Goal: Information Seeking & Learning: Compare options

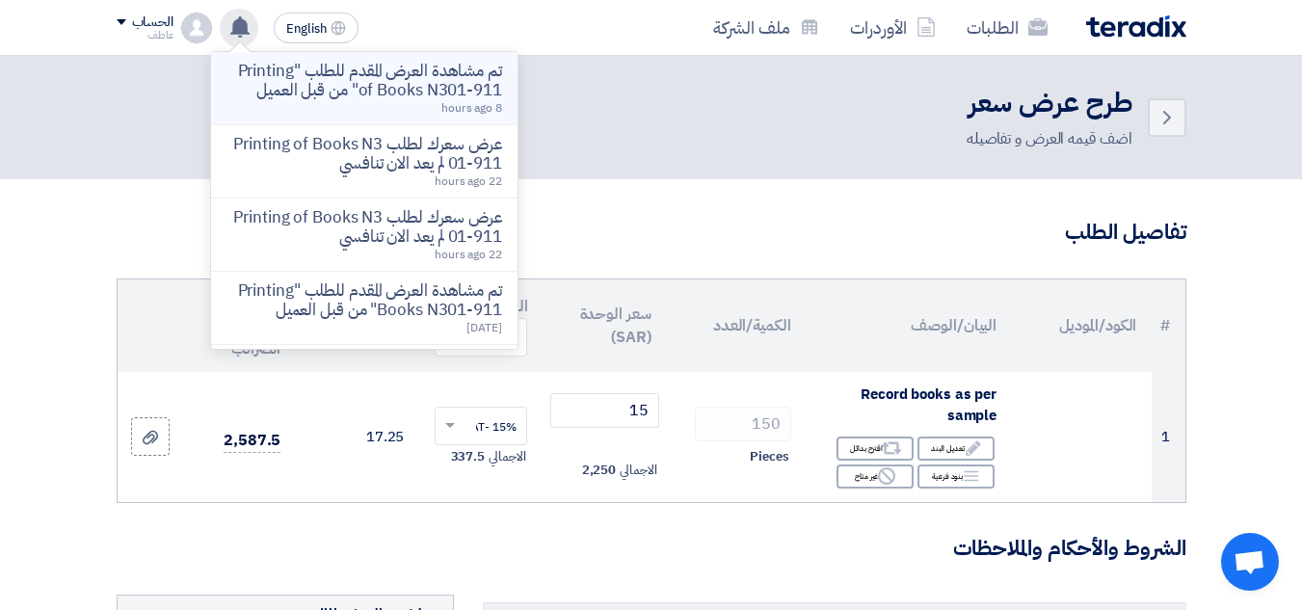
click at [479, 86] on p "تم مشاهدة العرض المقدم للطلب "Printing of Books N301-911" من قبل العميل" at bounding box center [364, 81] width 276 height 39
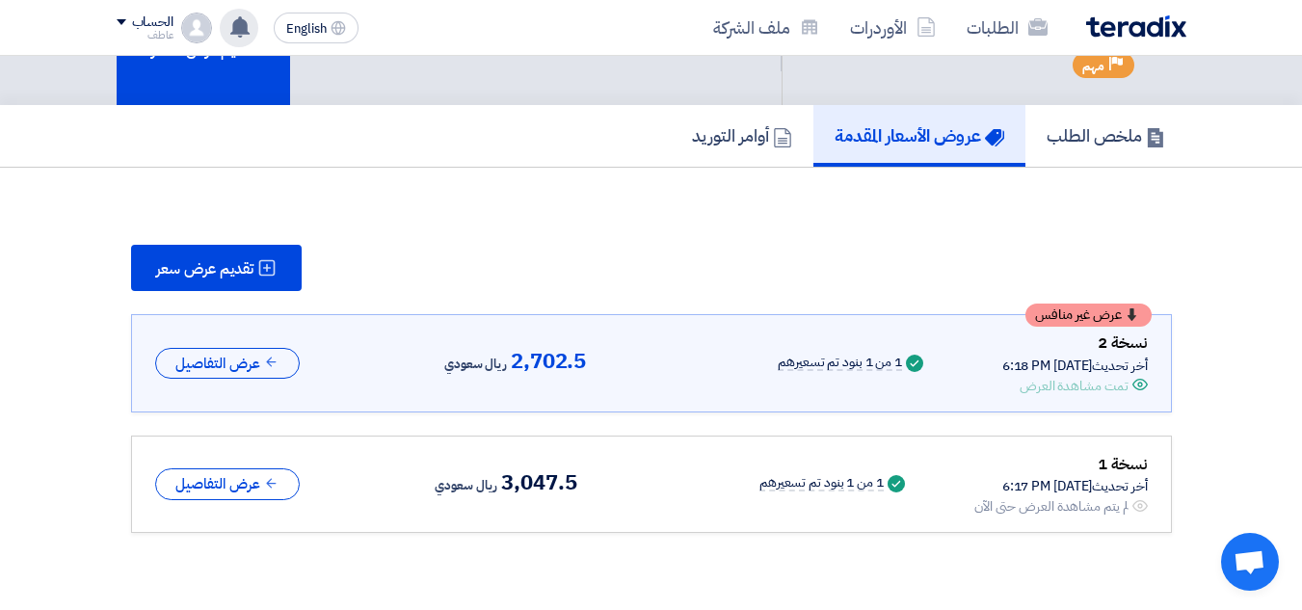
scroll to position [148, 0]
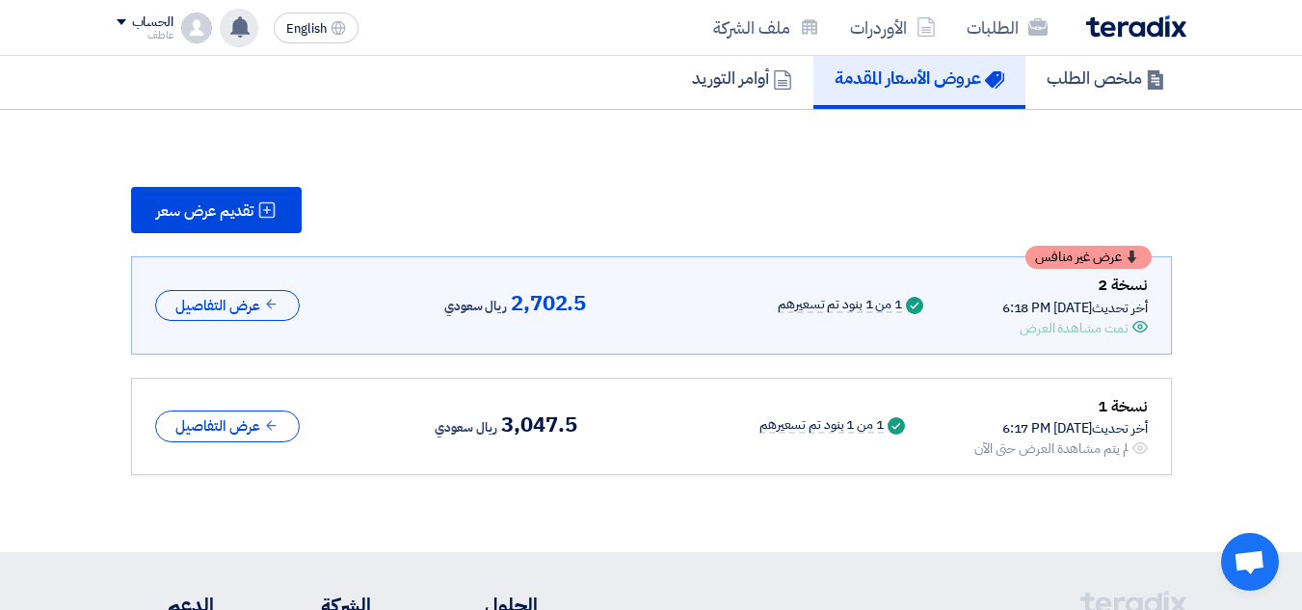
click at [519, 420] on span "3,047.5" at bounding box center [538, 424] width 75 height 23
click at [519, 425] on span "3,047.5" at bounding box center [538, 424] width 75 height 23
click at [519, 298] on span "2,702.5" at bounding box center [548, 303] width 75 height 23
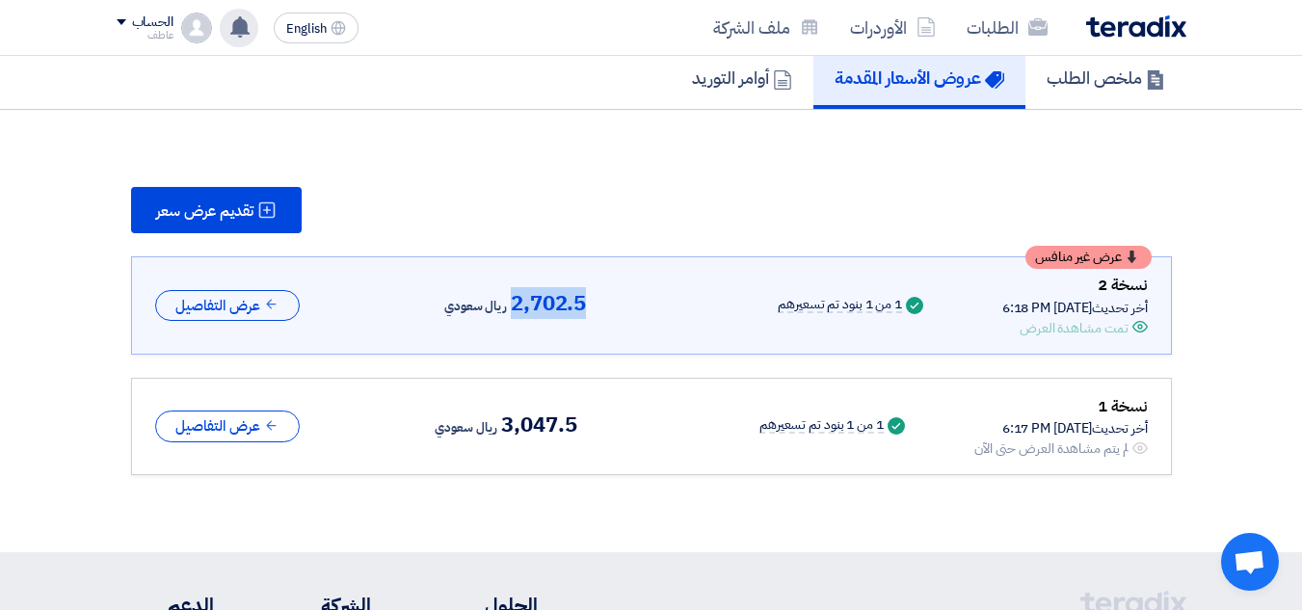
click at [519, 298] on span "2,702.5" at bounding box center [548, 303] width 75 height 23
click at [519, 297] on span "2,702.5" at bounding box center [548, 303] width 75 height 23
click at [1103, 252] on span "عرض غير منافس" at bounding box center [1078, 257] width 87 height 13
click at [1054, 259] on span "عرض غير منافس" at bounding box center [1078, 257] width 87 height 13
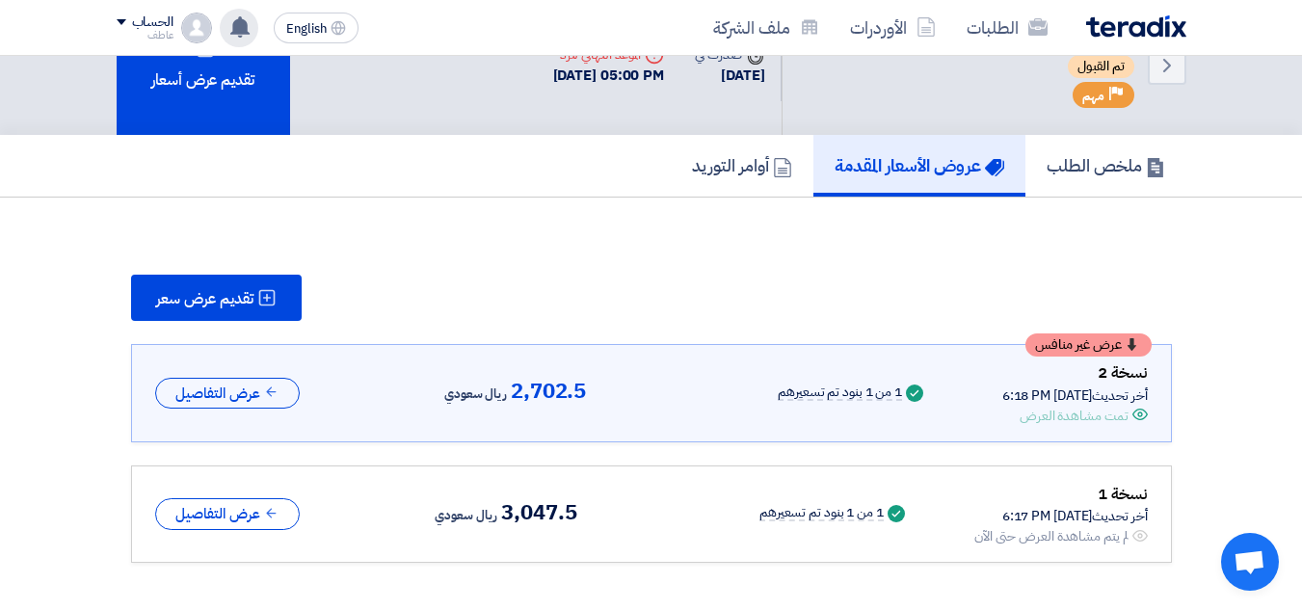
scroll to position [0, 0]
